Goal: Information Seeking & Learning: Learn about a topic

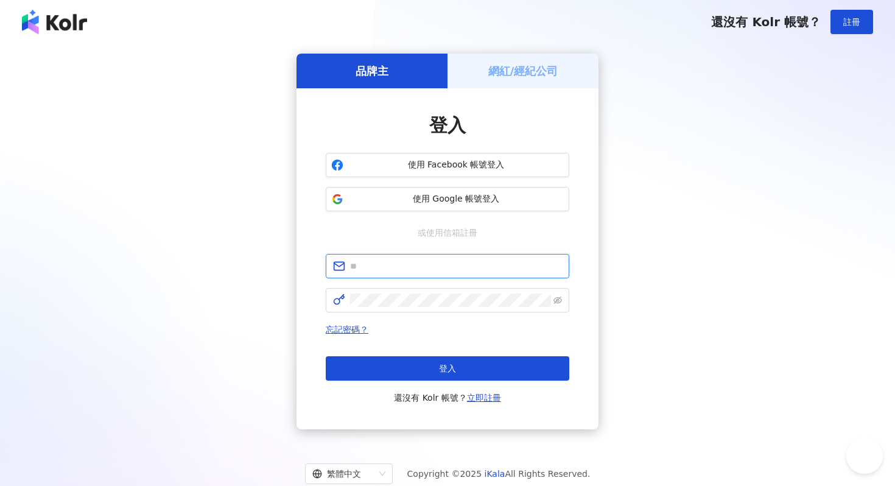
click at [392, 265] on input "text" at bounding box center [456, 265] width 212 height 13
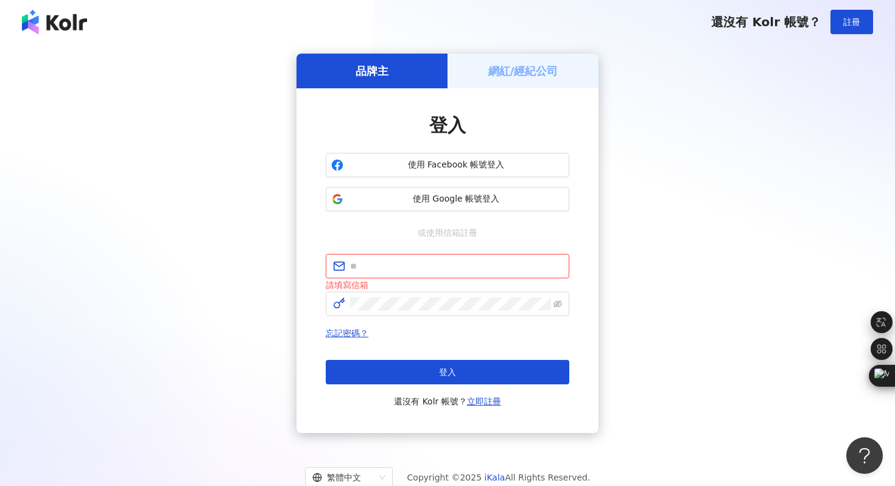
type input "**********"
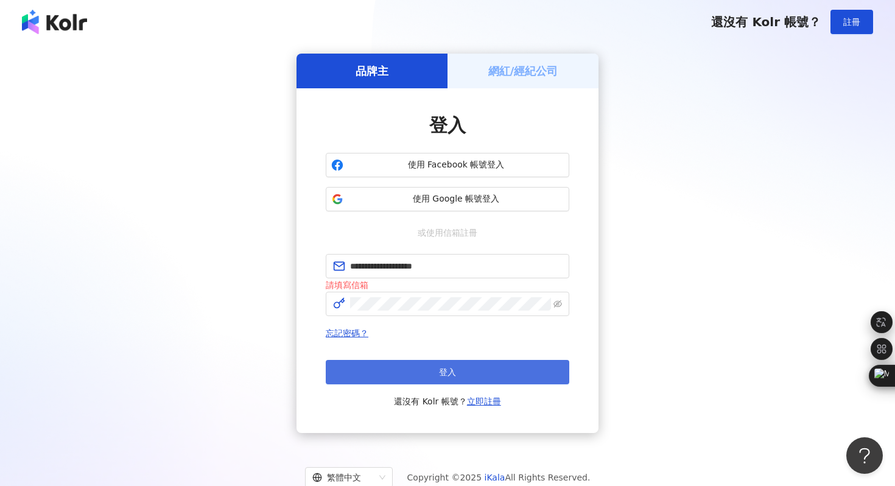
click at [433, 366] on button "登入" at bounding box center [447, 372] width 243 height 24
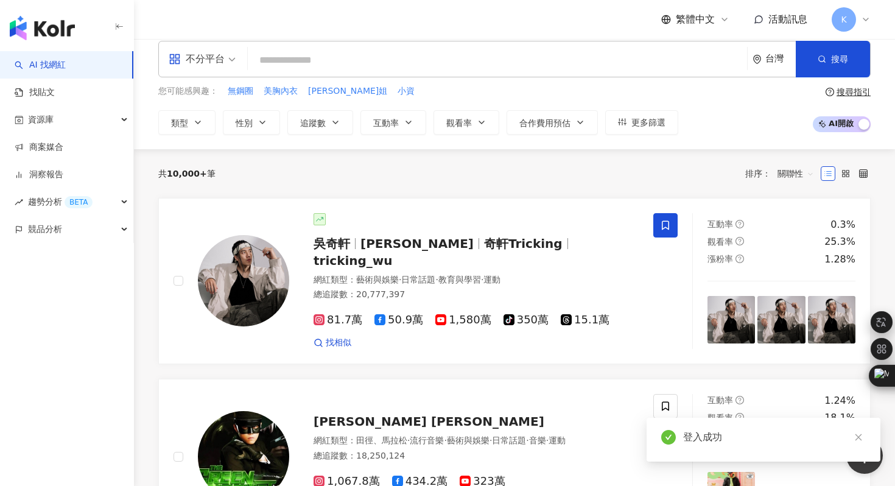
scroll to position [14, 0]
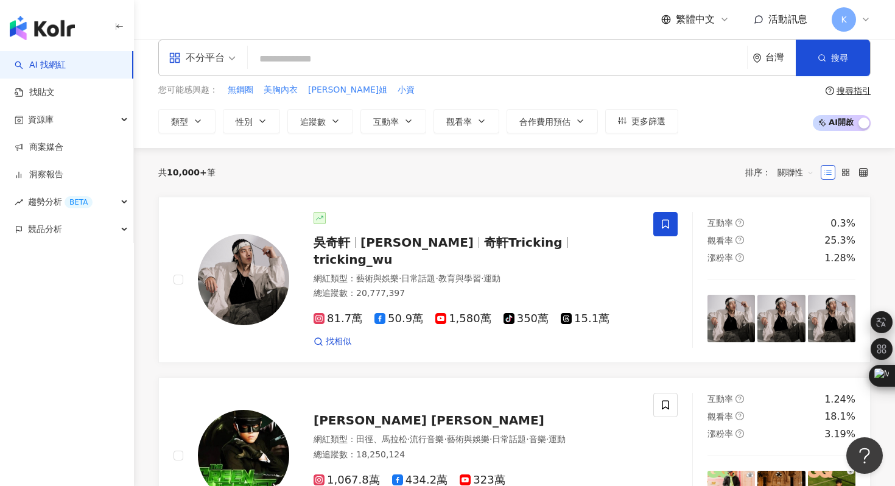
click at [214, 52] on div "不分平台" at bounding box center [197, 57] width 56 height 19
click at [78, 372] on div "AI 找網紅 找貼文 資源庫 商案媒合 洞察報告 趨勢分析 BETA 競品分析" at bounding box center [67, 268] width 134 height 434
click at [296, 63] on input "search" at bounding box center [497, 58] width 489 height 23
click at [47, 121] on span "資源庫" at bounding box center [41, 119] width 26 height 27
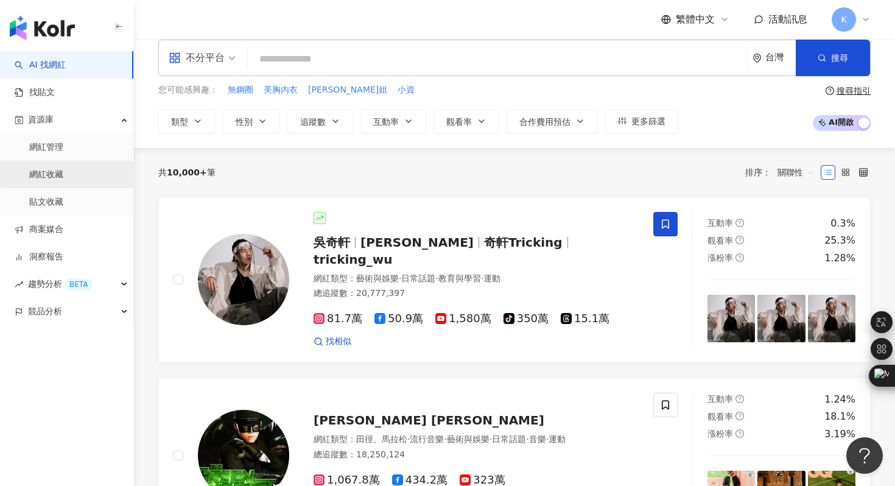
click at [47, 175] on link "網紅收藏" at bounding box center [46, 175] width 34 height 12
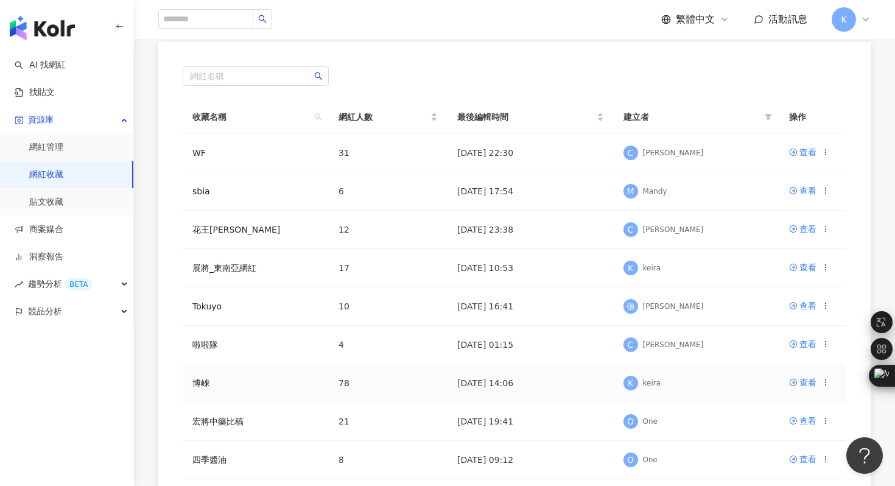
scroll to position [126, 0]
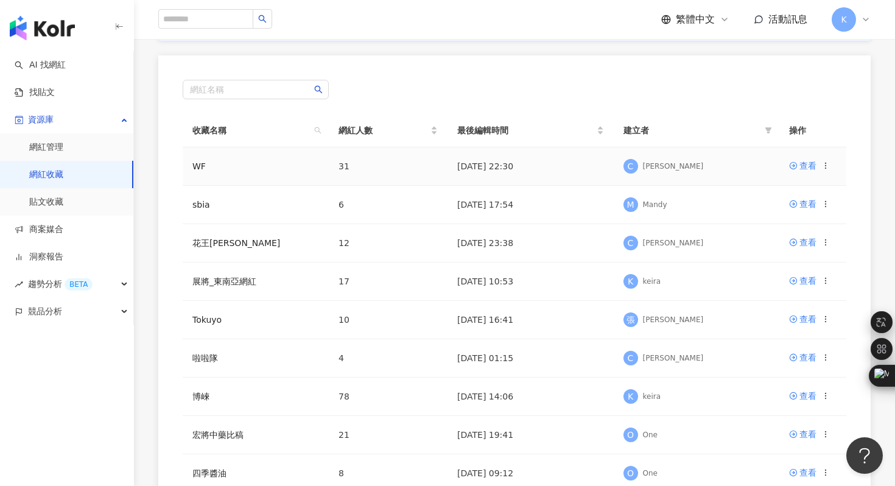
click at [804, 156] on td "查看" at bounding box center [812, 166] width 67 height 38
click at [802, 166] on div "查看" at bounding box center [807, 165] width 17 height 13
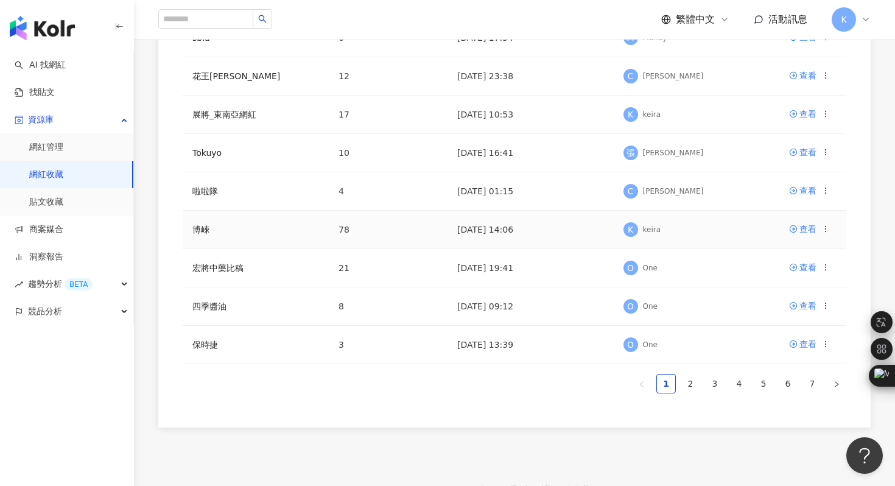
scroll to position [293, 0]
click at [688, 382] on link "2" at bounding box center [690, 383] width 18 height 18
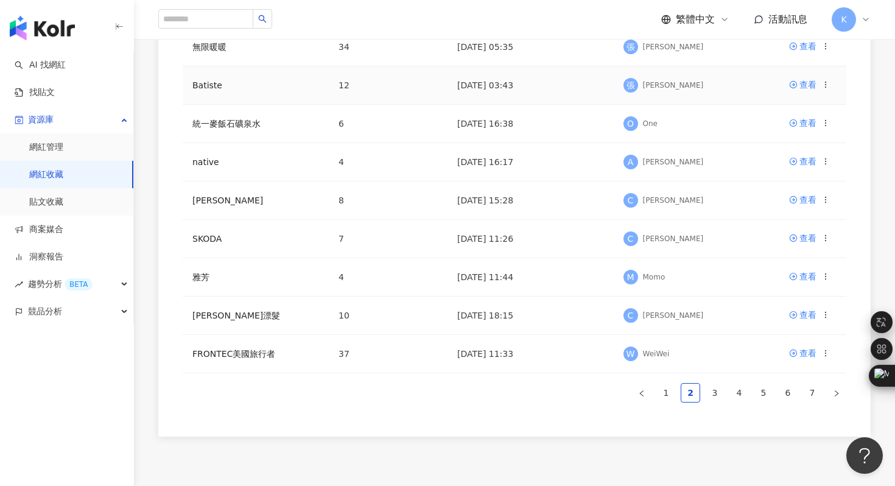
scroll to position [291, 0]
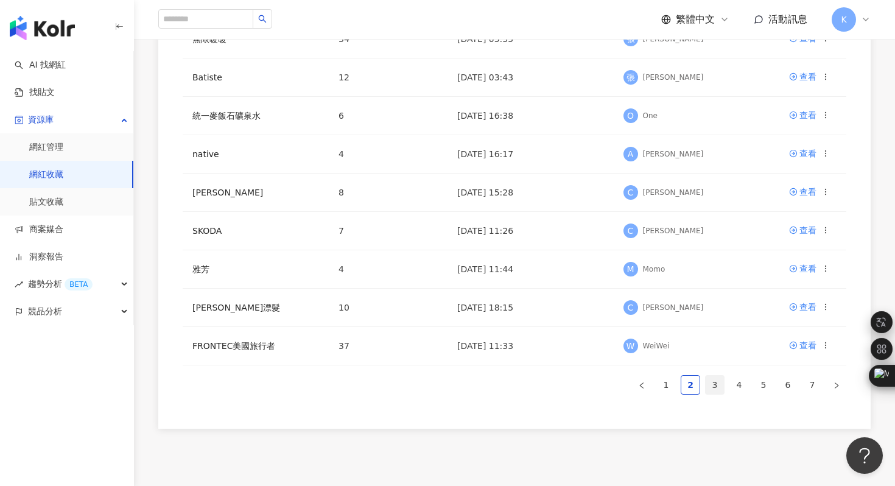
click at [711, 386] on link "3" at bounding box center [714, 384] width 18 height 18
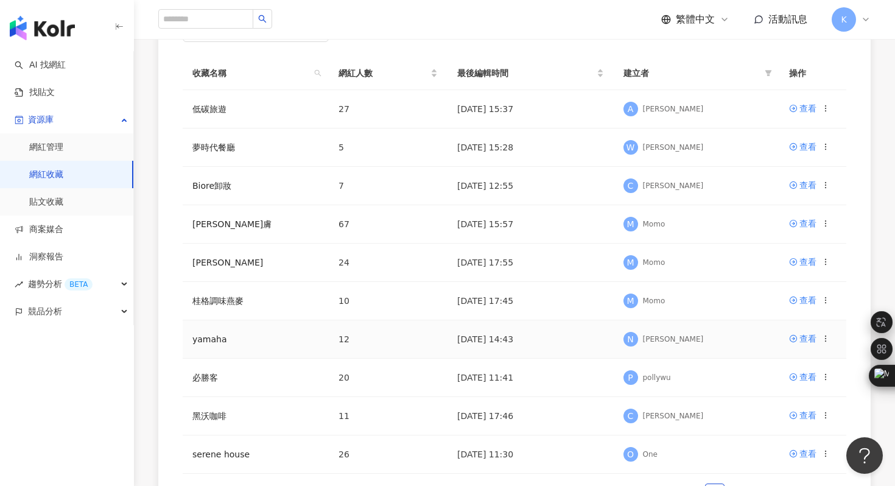
scroll to position [174, 0]
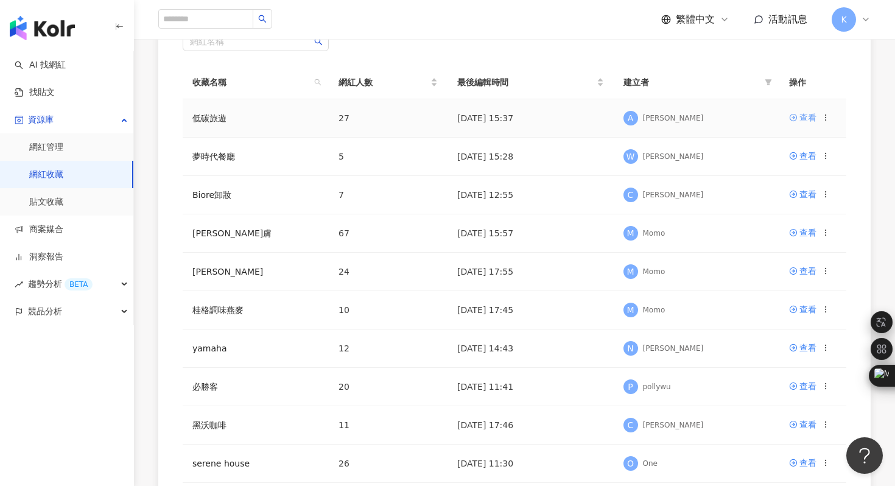
click at [809, 115] on div "查看" at bounding box center [807, 117] width 17 height 13
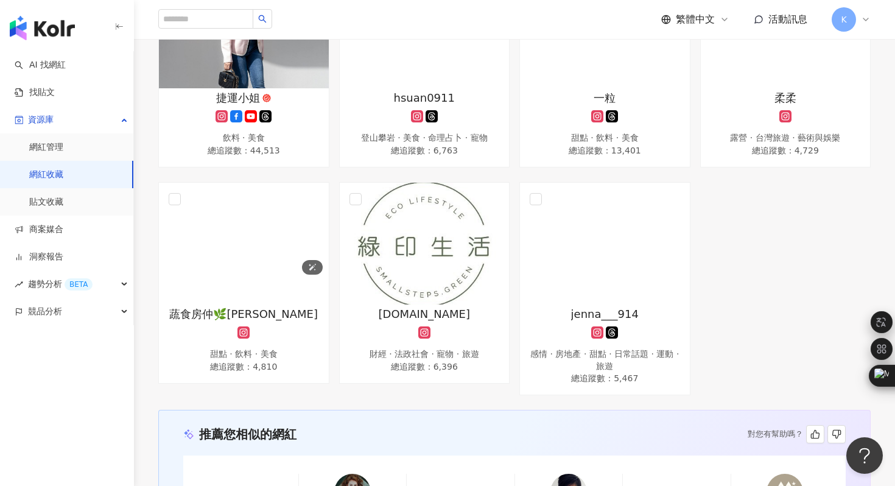
scroll to position [1372, 0]
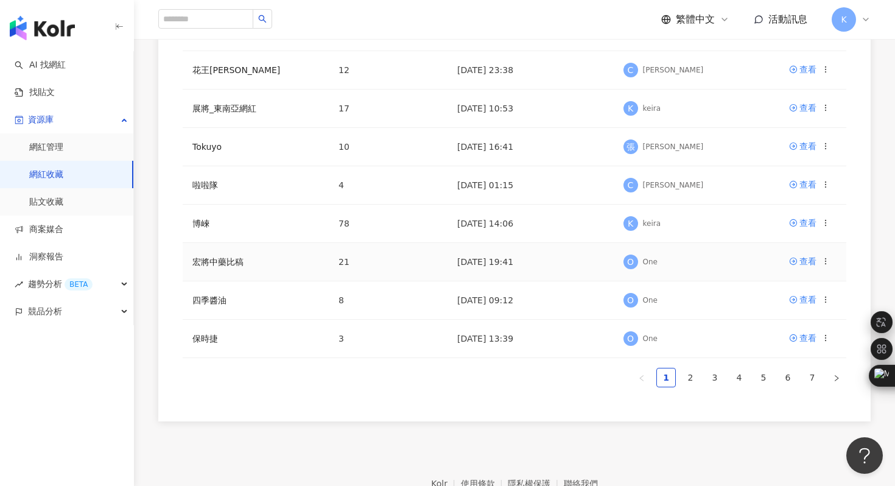
scroll to position [299, 0]
click at [713, 375] on link "3" at bounding box center [714, 377] width 18 height 18
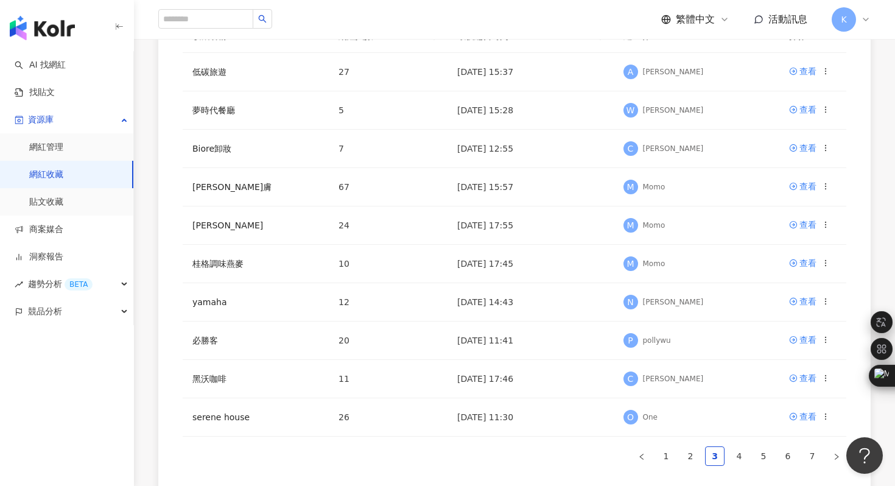
scroll to position [369, 0]
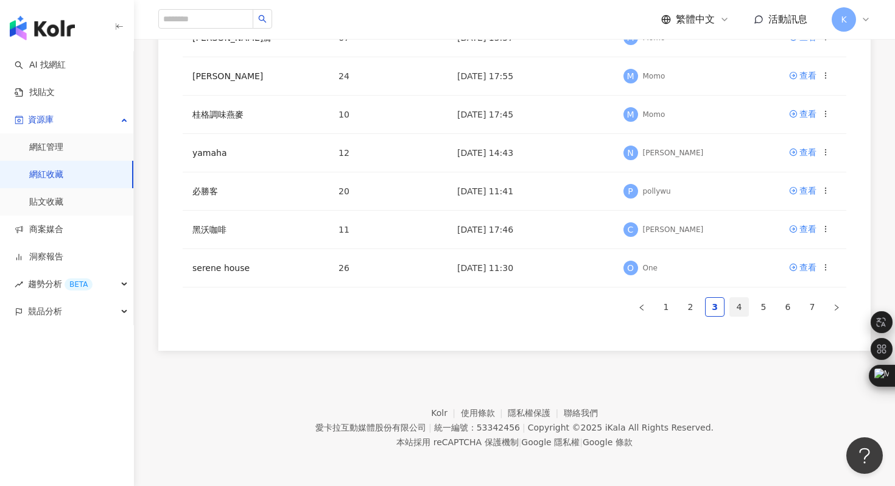
click at [739, 312] on link "4" at bounding box center [739, 307] width 18 height 18
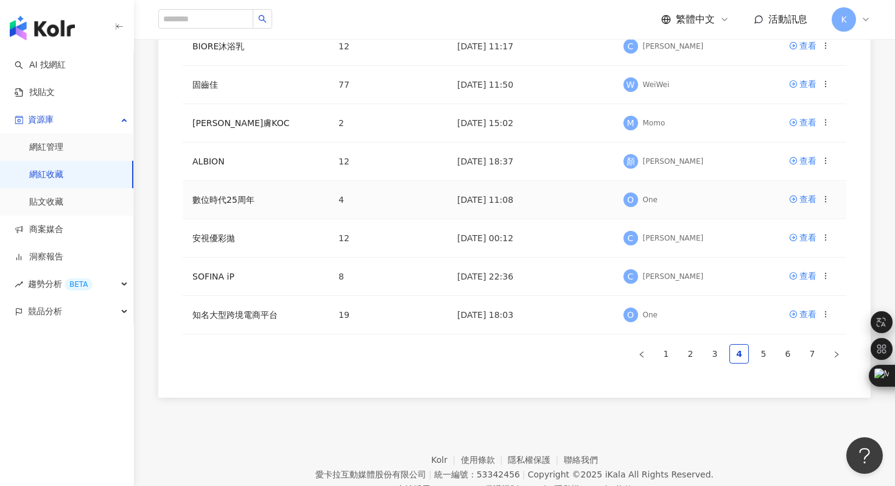
scroll to position [357, 0]
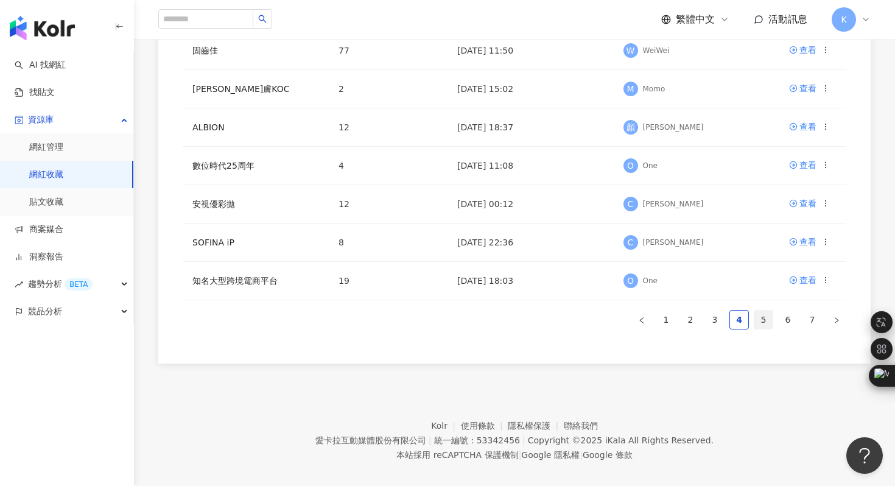
click at [764, 319] on link "5" at bounding box center [763, 319] width 18 height 18
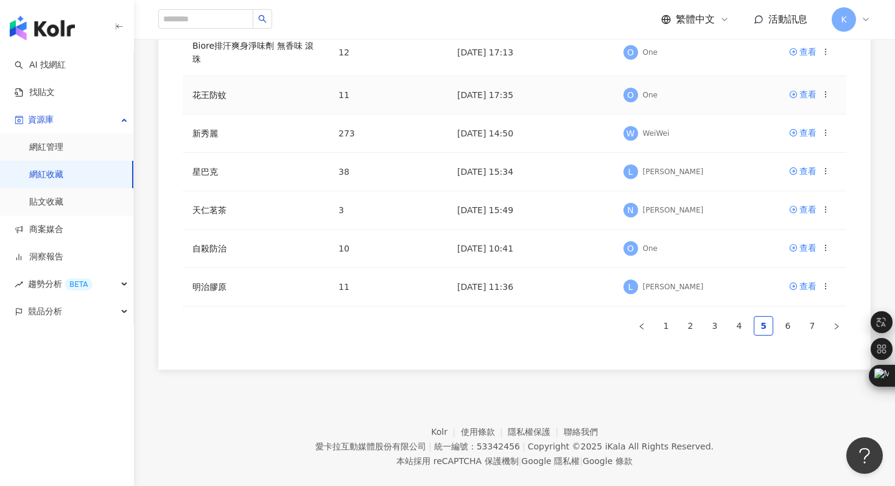
scroll to position [360, 0]
click at [787, 326] on link "6" at bounding box center [787, 324] width 18 height 18
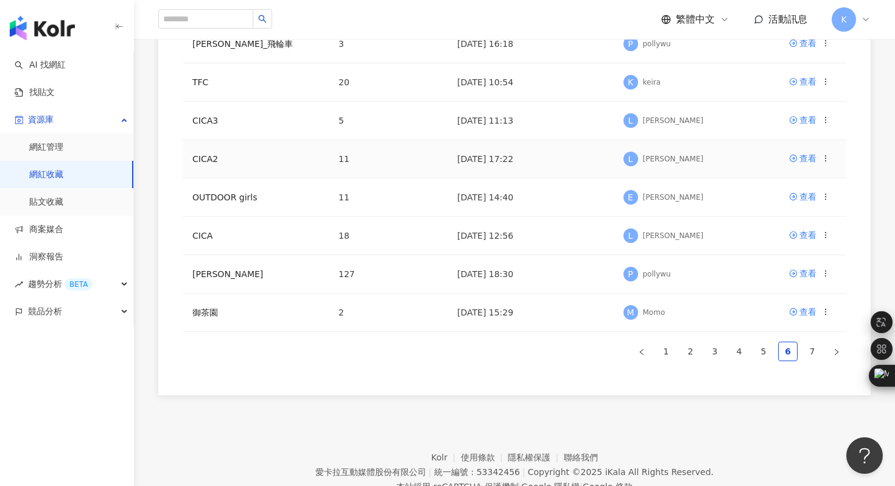
scroll to position [327, 0]
click at [812, 349] on link "7" at bounding box center [812, 349] width 18 height 18
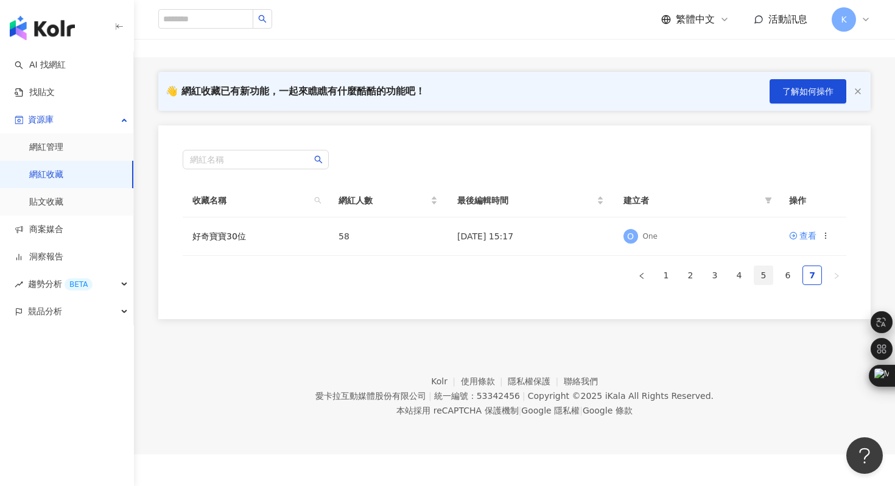
click at [766, 273] on link "5" at bounding box center [763, 275] width 18 height 18
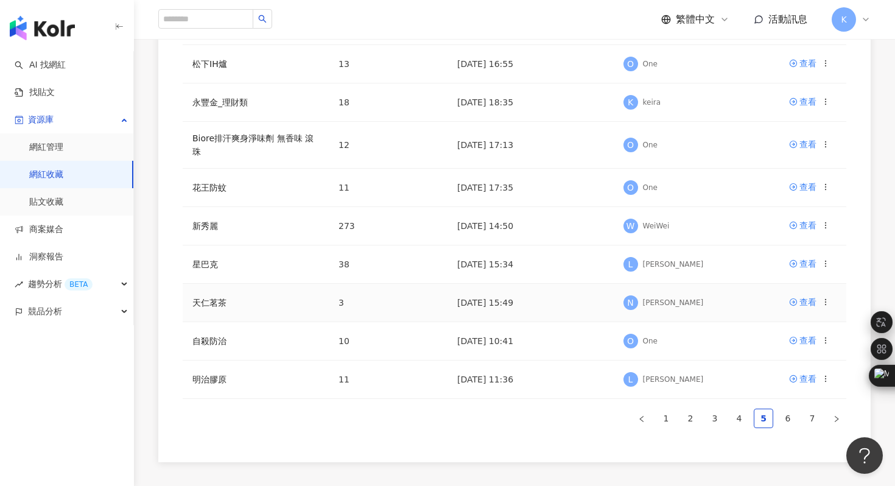
scroll to position [270, 0]
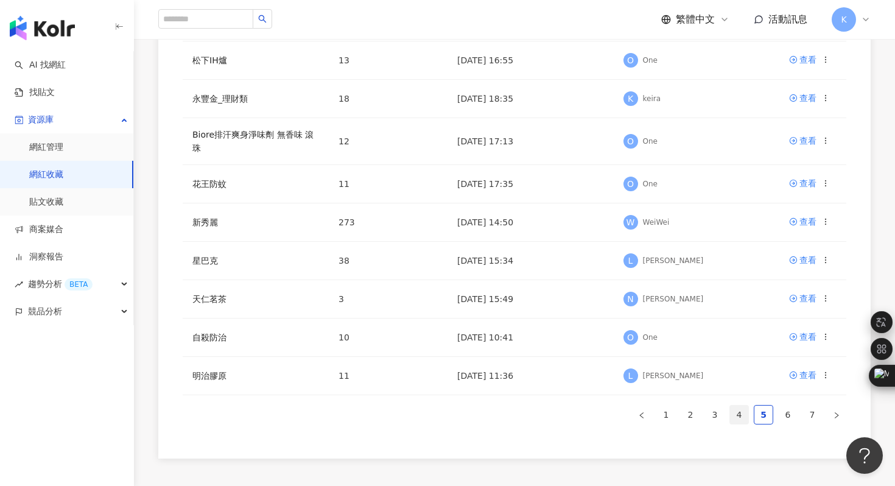
click at [738, 411] on link "4" at bounding box center [739, 414] width 18 height 18
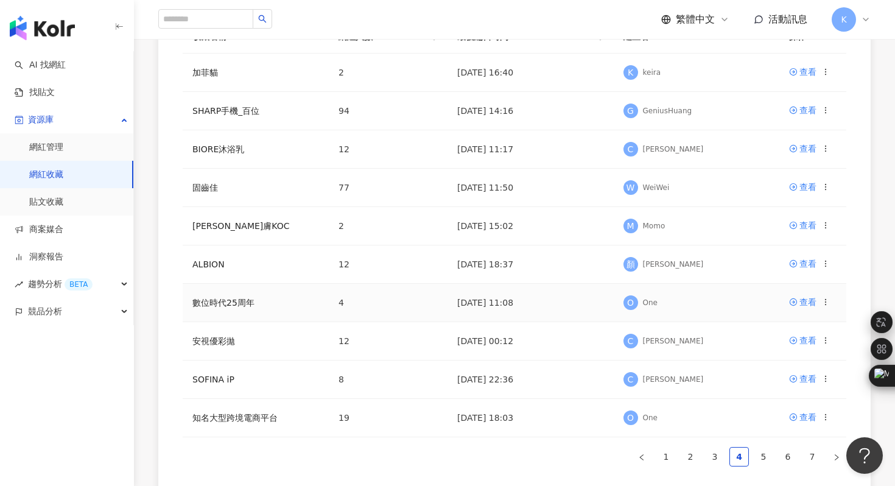
scroll to position [198, 0]
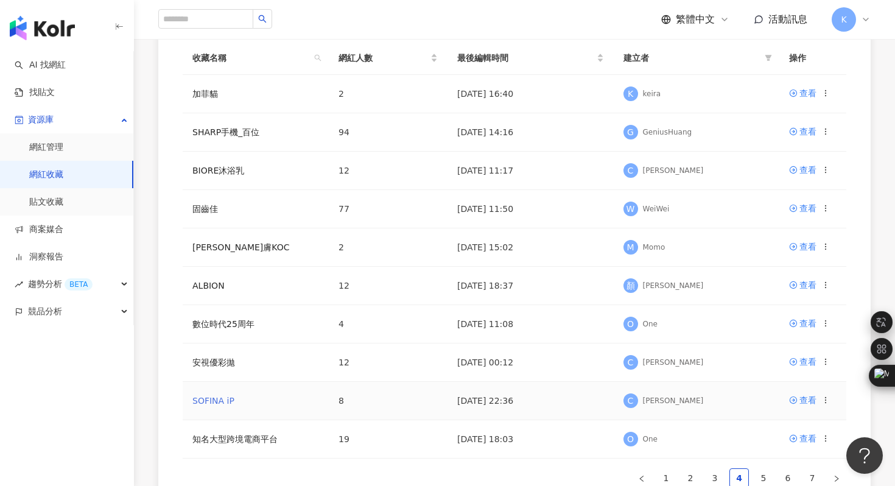
click at [219, 401] on link "SOFINA iP" at bounding box center [213, 401] width 42 height 10
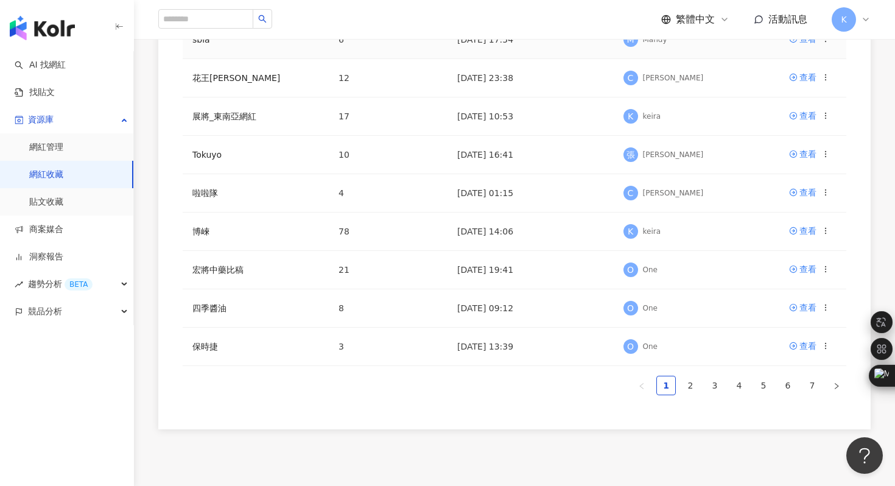
scroll to position [337, 0]
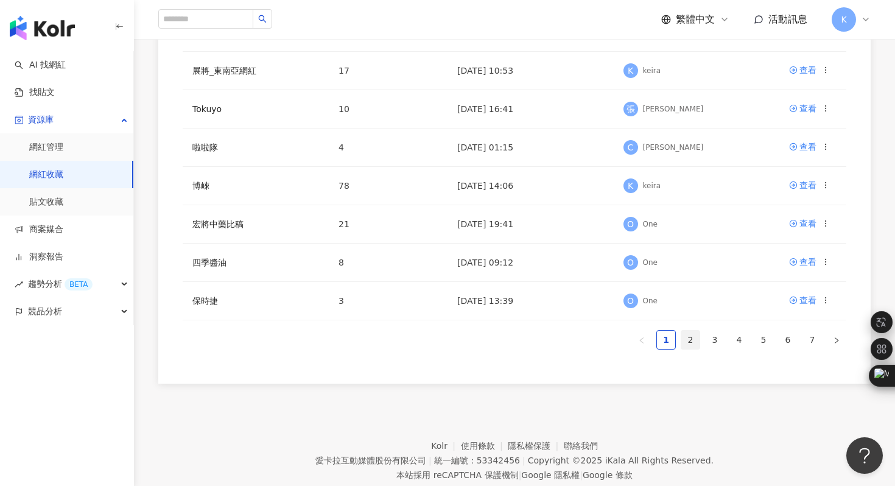
click at [689, 339] on link "2" at bounding box center [690, 339] width 18 height 18
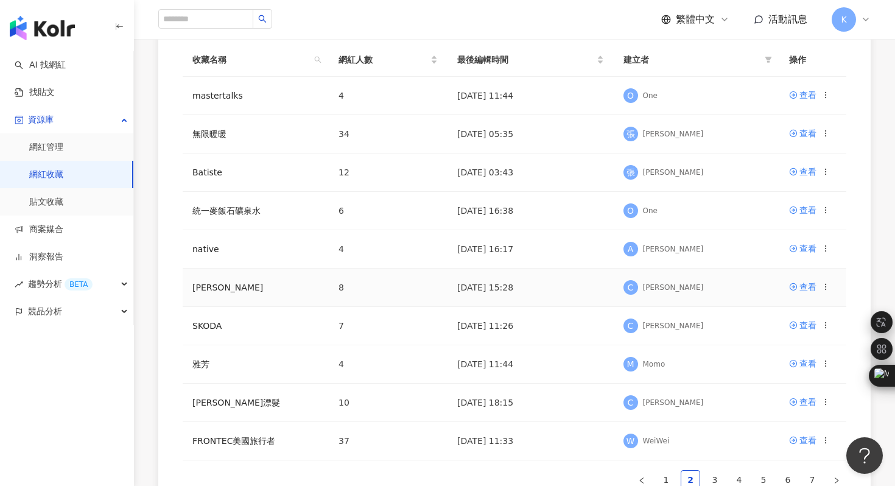
scroll to position [173, 0]
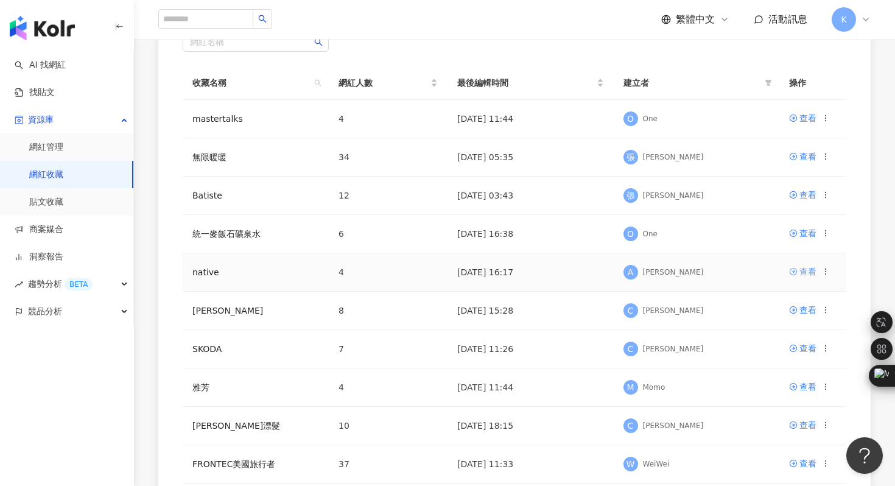
click at [806, 268] on div "查看" at bounding box center [807, 271] width 17 height 13
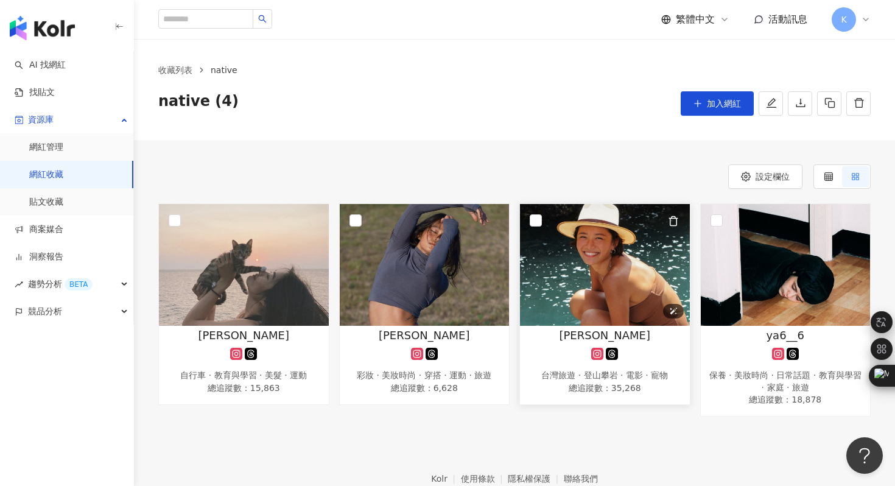
click at [637, 273] on img at bounding box center [605, 265] width 170 height 122
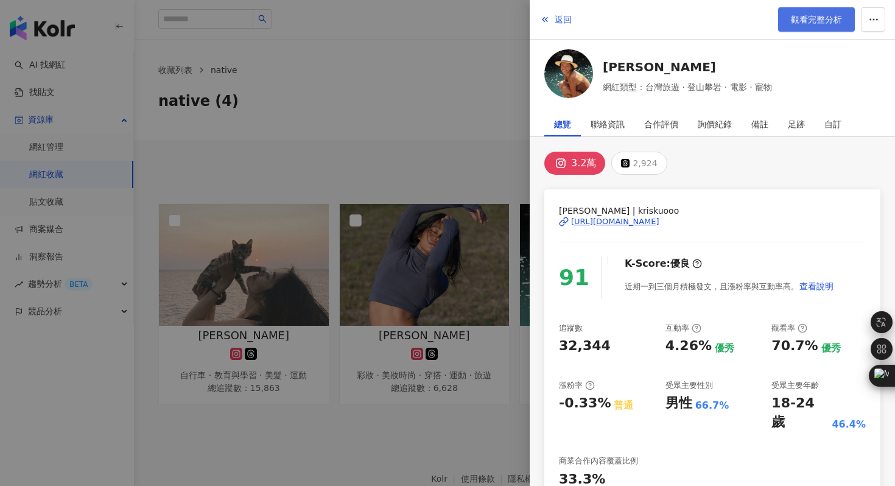
click at [823, 18] on span "觀看完整分析" at bounding box center [815, 20] width 51 height 10
click at [523, 100] on div at bounding box center [447, 243] width 895 height 486
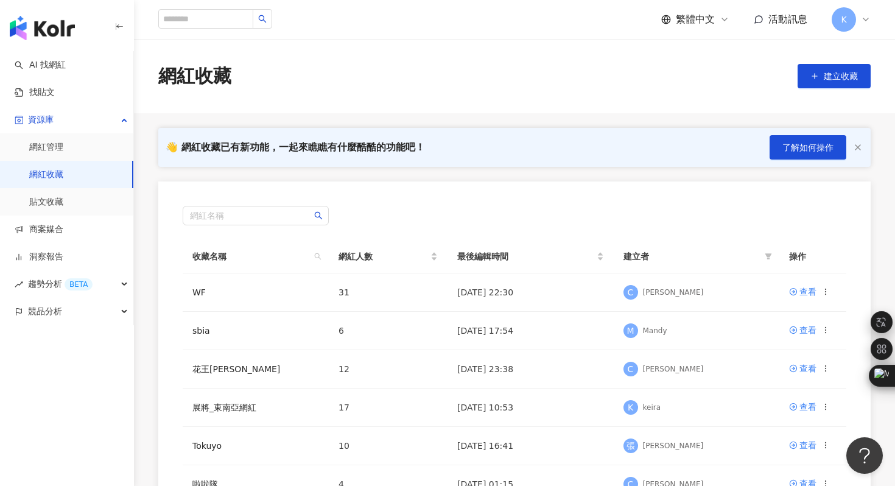
click at [61, 24] on img "button" at bounding box center [42, 28] width 65 height 24
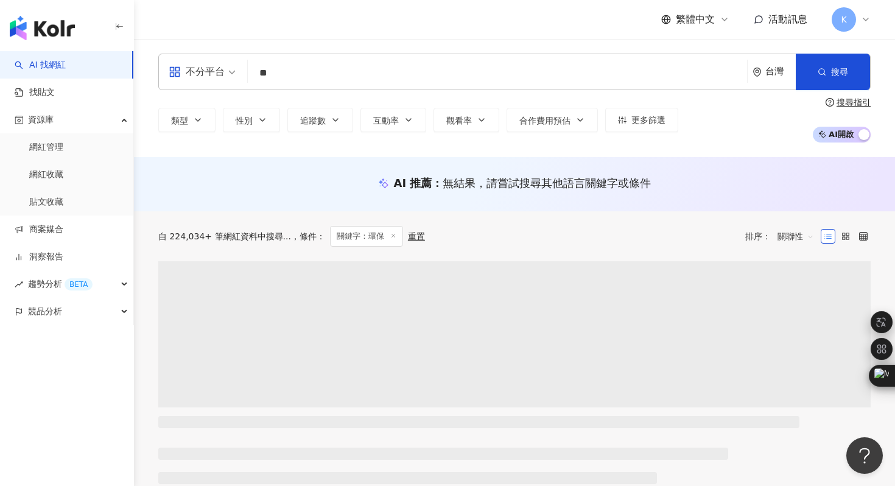
type input "*"
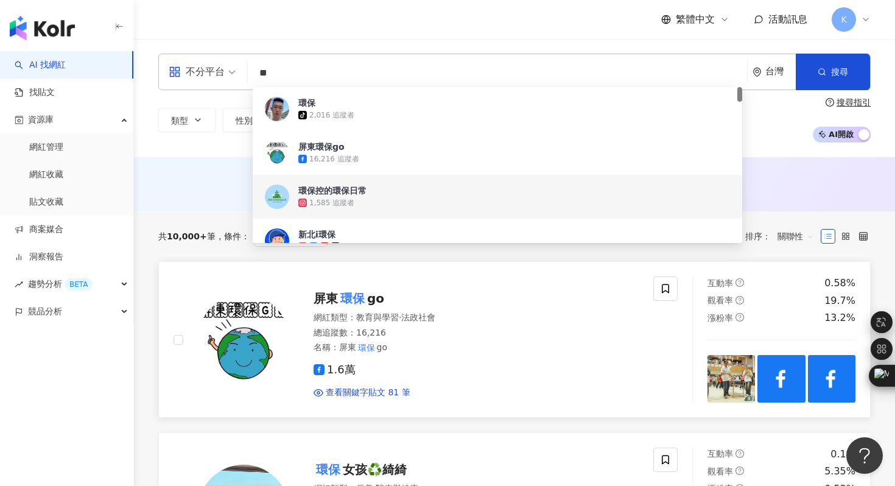
click at [162, 360] on div "屏東 環保 go 網紅類型 ： 教育與學習 · 法政社會 總追蹤數 ： 16,216 名稱 ： 屏東 環保 go 1.6萬 查看關鍵字貼文 81 筆" at bounding box center [425, 339] width 533 height 126
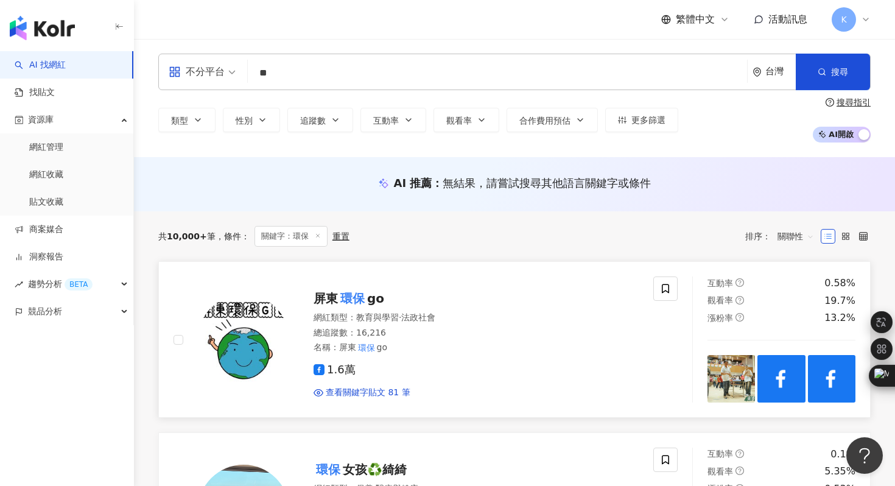
click at [231, 334] on img at bounding box center [243, 339] width 91 height 91
click at [312, 52] on div "不分平台 ** 台灣 搜尋 12367a00-5b63-4e96-9466-8551135c490e 4d260c9d-0cd6-4caa-979a-668c…" at bounding box center [514, 98] width 761 height 118
click at [299, 75] on input "**" at bounding box center [497, 72] width 489 height 23
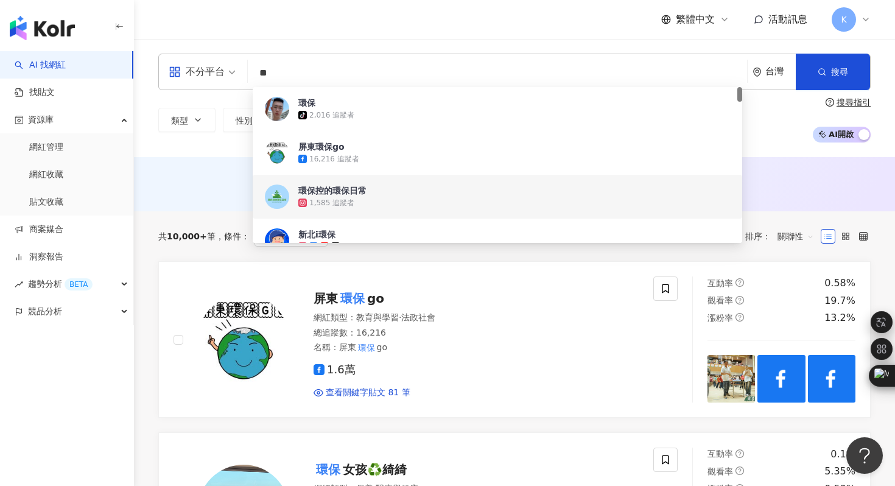
type input "*"
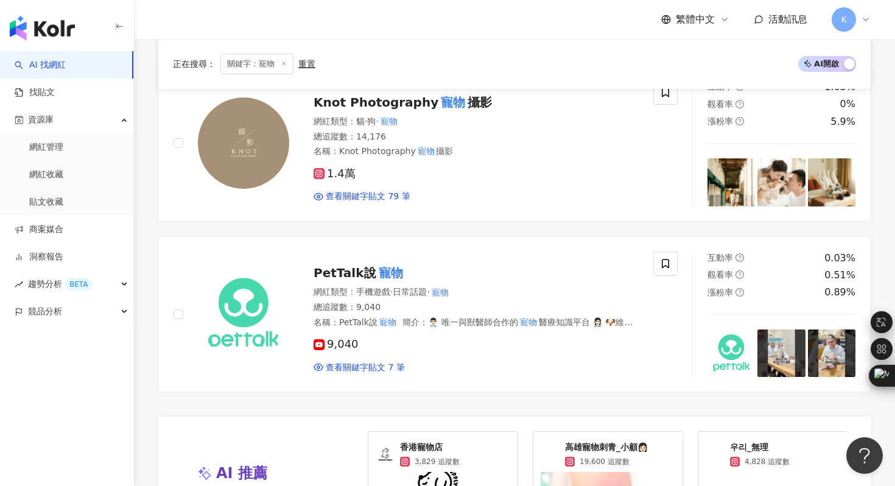
scroll to position [2399, 0]
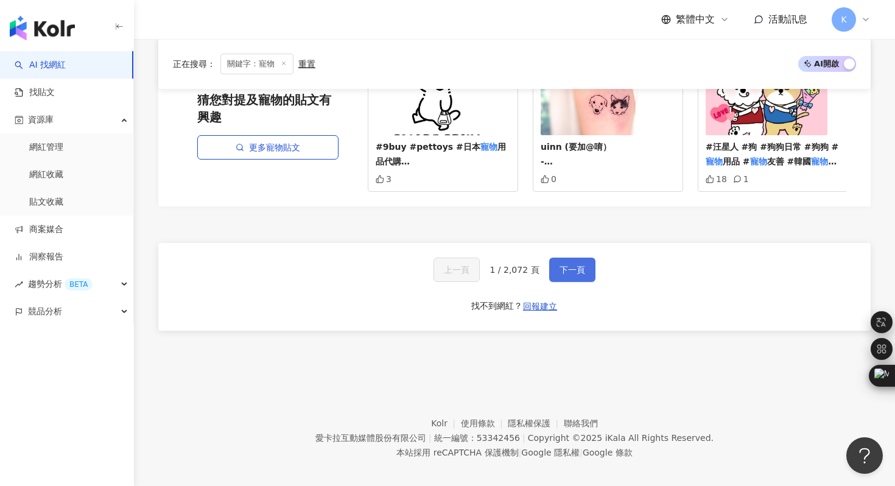
type input "**"
click at [560, 270] on button "下一頁" at bounding box center [572, 269] width 46 height 24
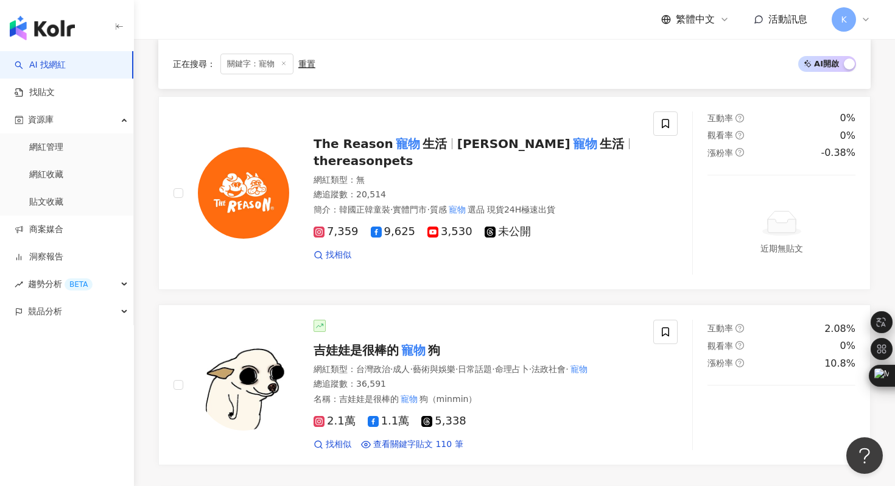
scroll to position [2329, 0]
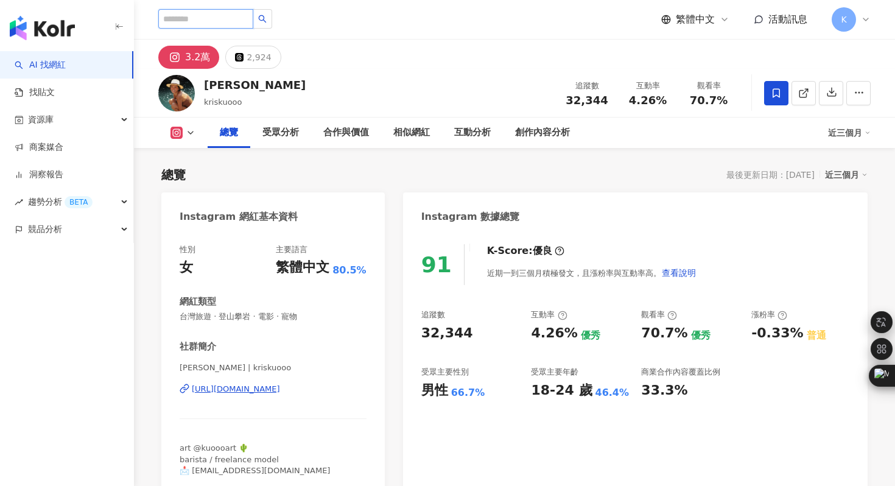
click at [217, 18] on input "search" at bounding box center [205, 18] width 95 height 19
paste input "********"
type input "********"
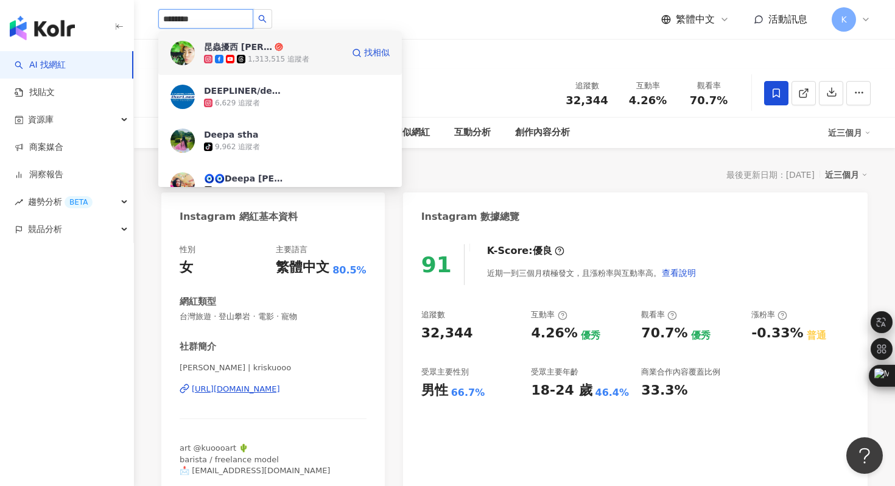
click at [186, 54] on img at bounding box center [182, 53] width 24 height 24
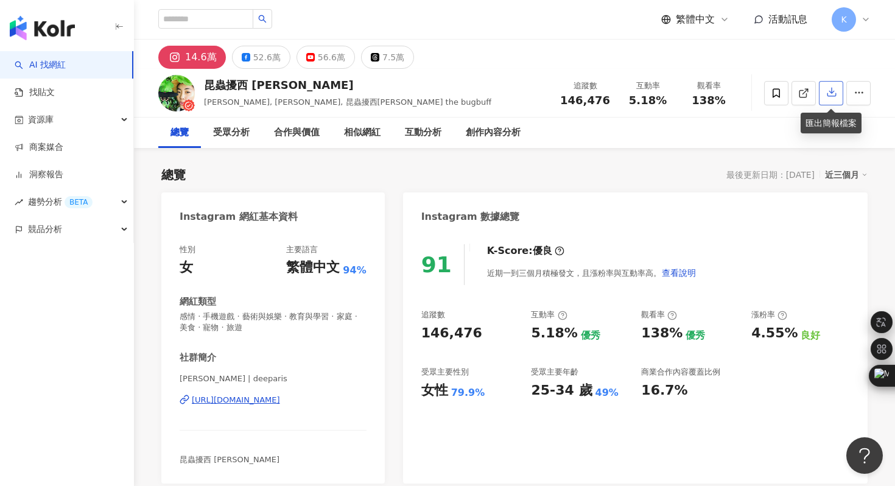
click at [831, 96] on icon "button" at bounding box center [831, 91] width 11 height 11
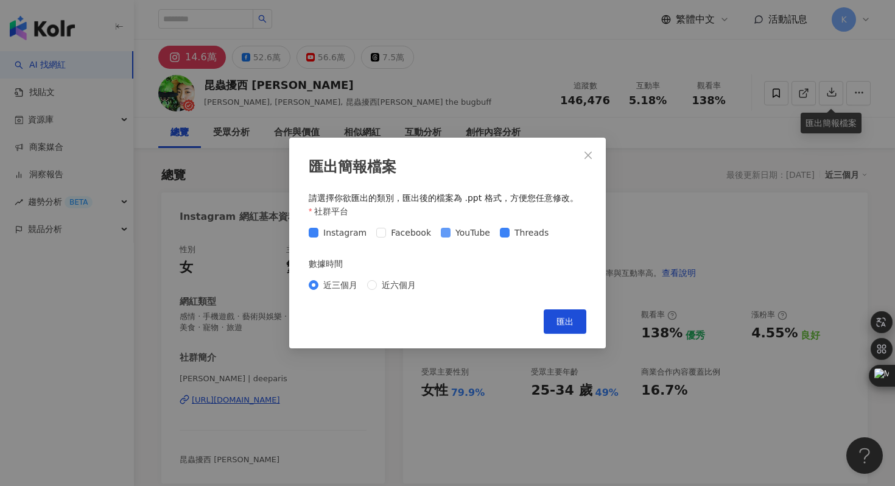
click at [443, 234] on span at bounding box center [446, 233] width 10 height 10
click at [567, 329] on button "匯出" at bounding box center [564, 321] width 43 height 24
click at [472, 80] on div "匯出簡報檔案 請選擇你欲匯出的類別，匯出後的檔案為 .ppt 格式，方便您任意修改。 社群平台 Instagram Facebook YouTube Thre…" at bounding box center [447, 243] width 895 height 486
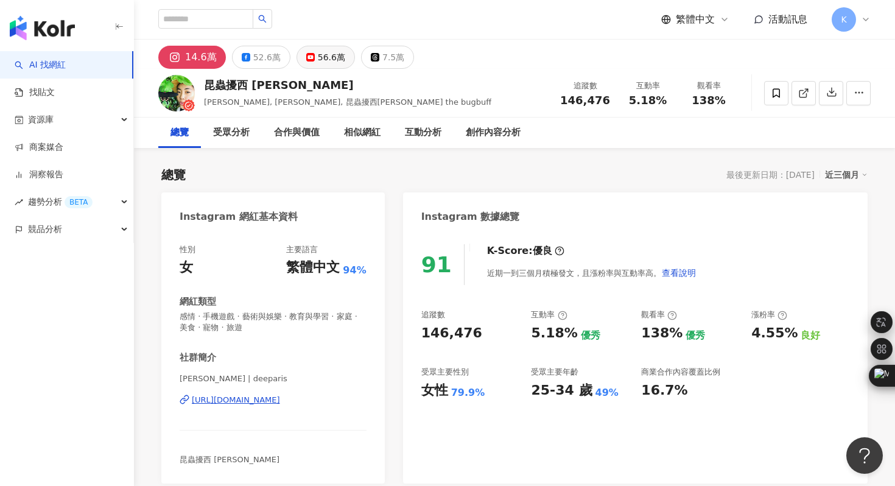
click at [318, 63] on div "56.6萬" at bounding box center [331, 57] width 27 height 17
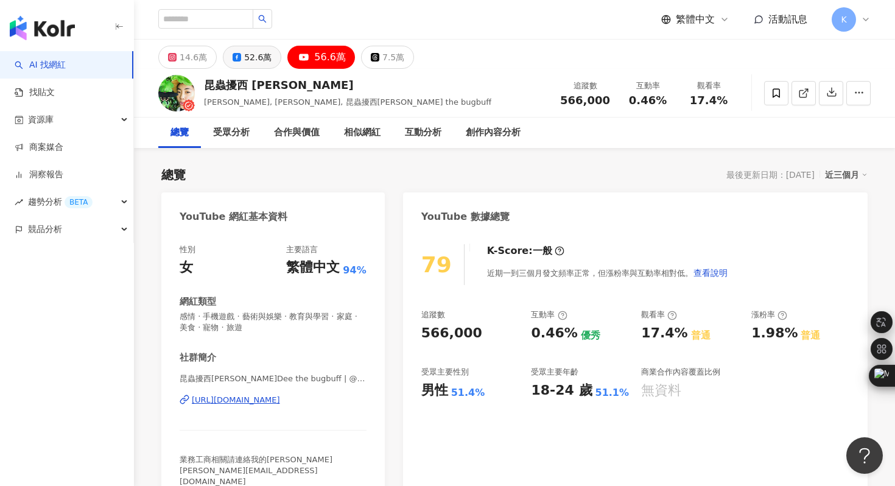
click at [262, 55] on div "52.6萬" at bounding box center [257, 57] width 27 height 17
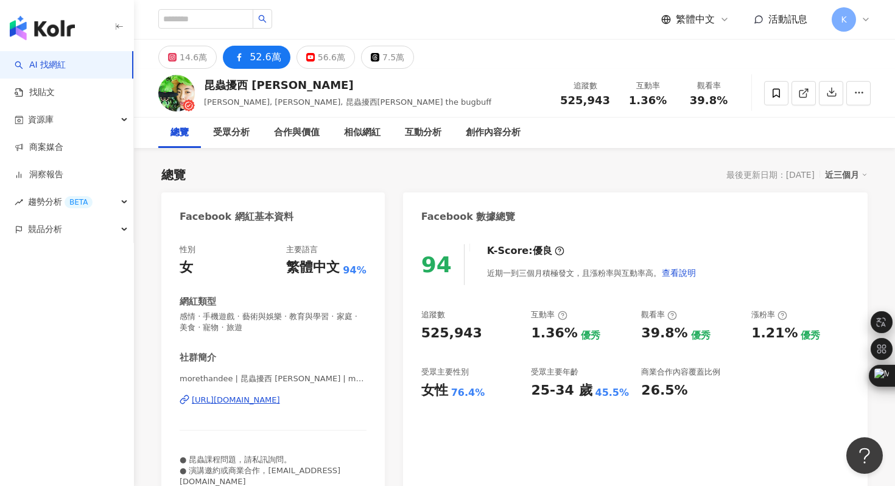
click at [268, 400] on div "[URL][DOMAIN_NAME]" at bounding box center [236, 399] width 88 height 11
